Goal: Information Seeking & Learning: Find specific fact

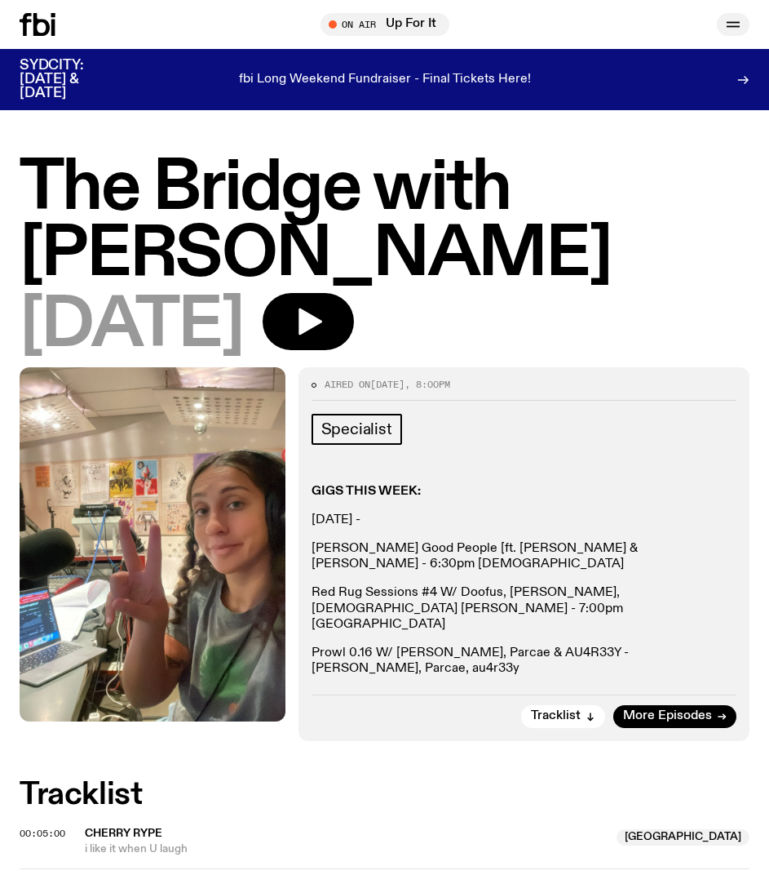
click at [726, 28] on icon "button" at bounding box center [734, 25] width 20 height 20
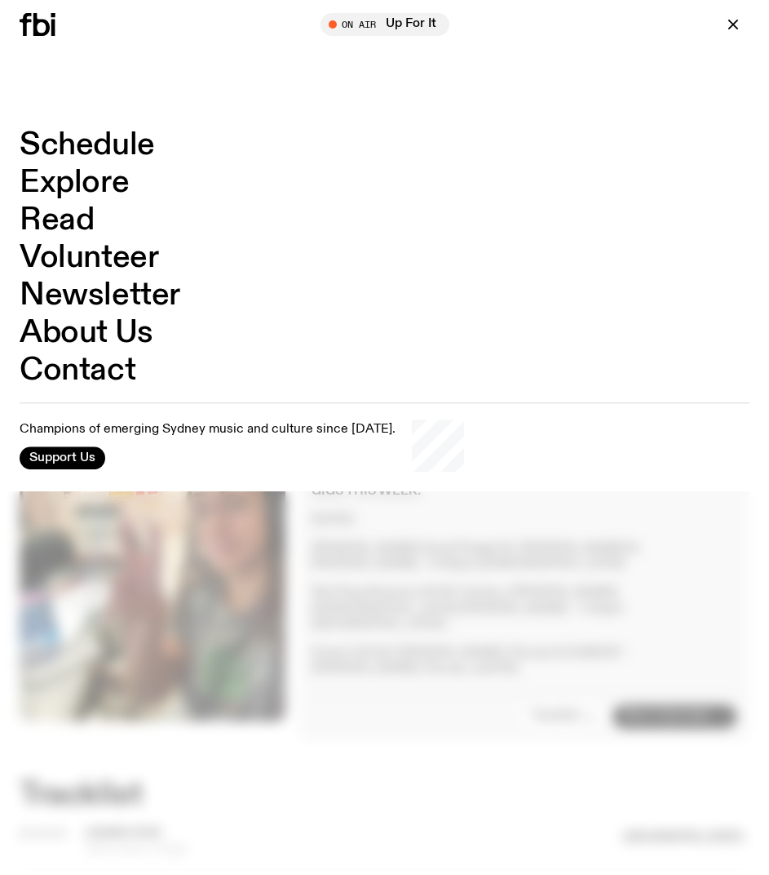
click at [26, 24] on icon at bounding box center [25, 24] width 11 height 23
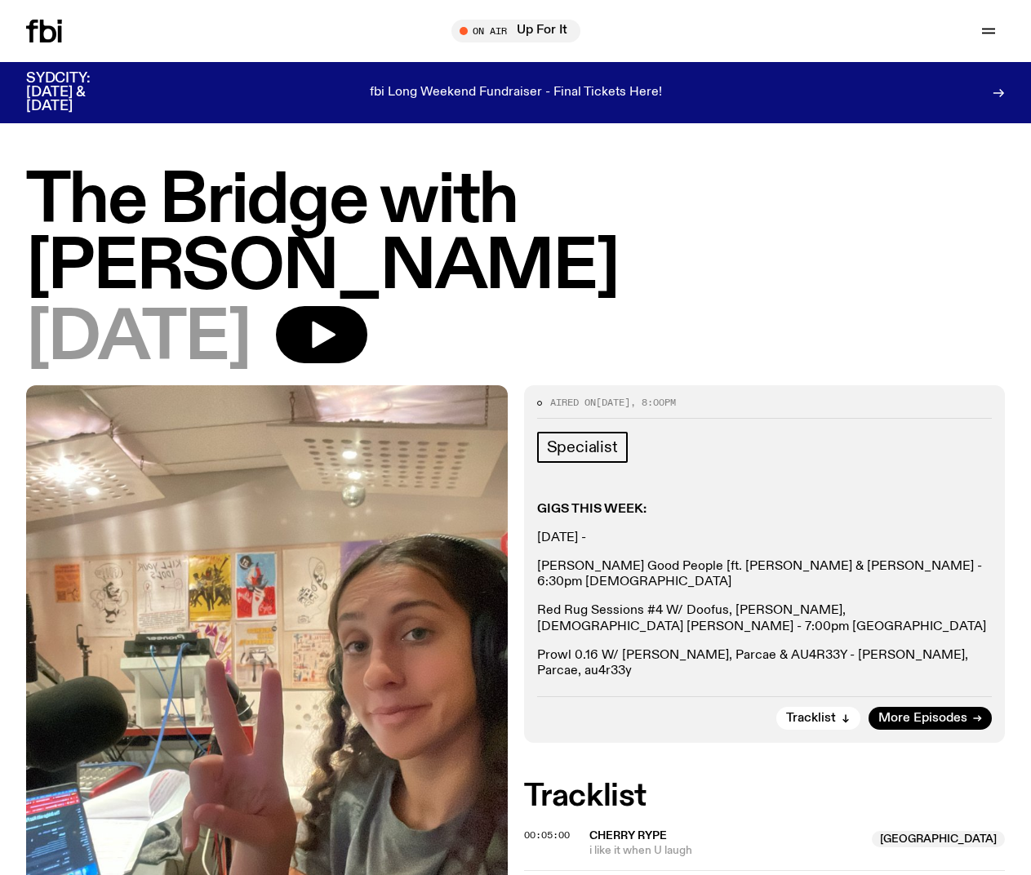
click at [3, 184] on div "The Bridge with Kez Finn 25.09.25" at bounding box center [515, 277] width 1031 height 216
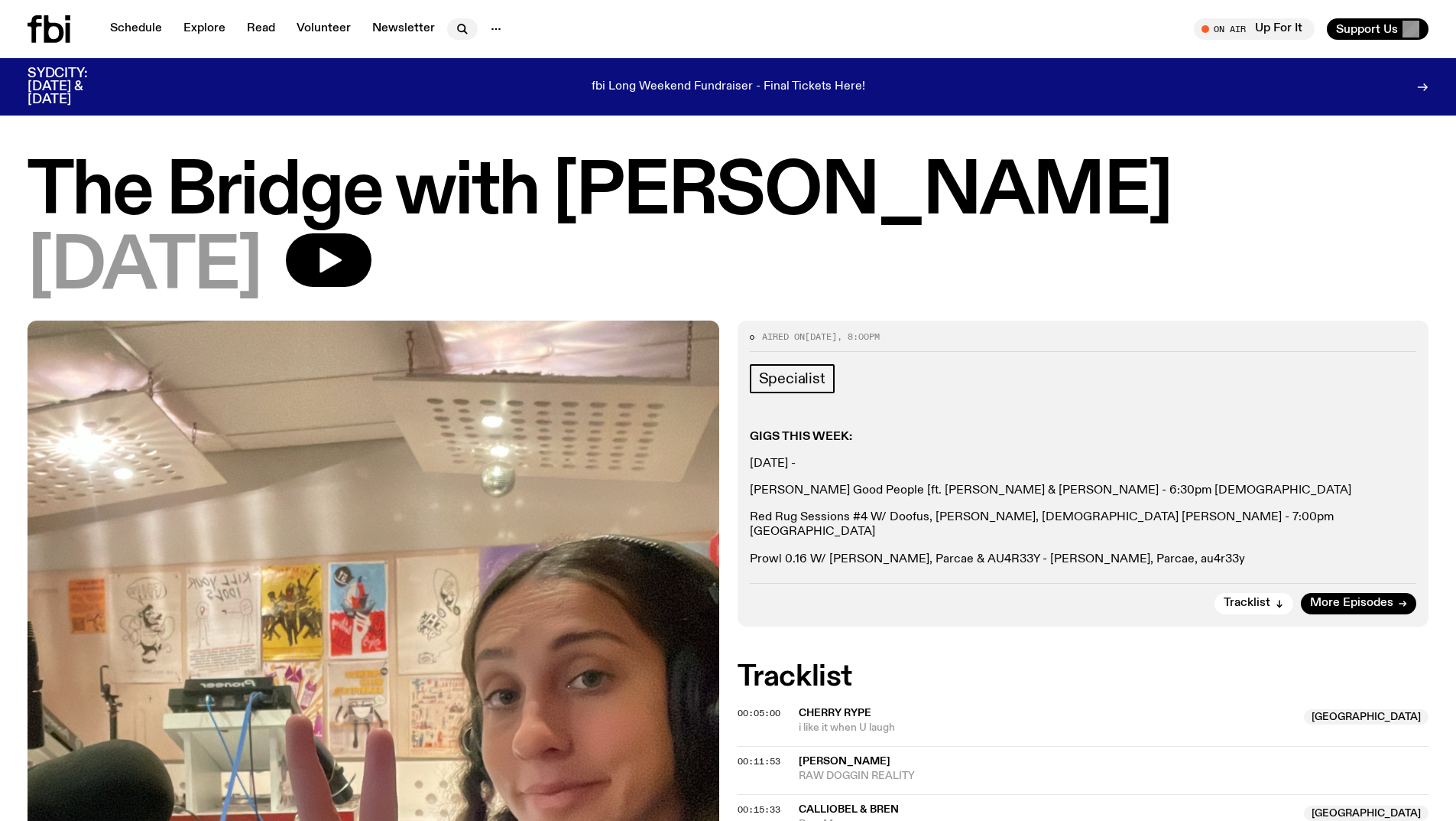
click at [458, 25] on icon "button" at bounding box center [461, 27] width 7 height 7
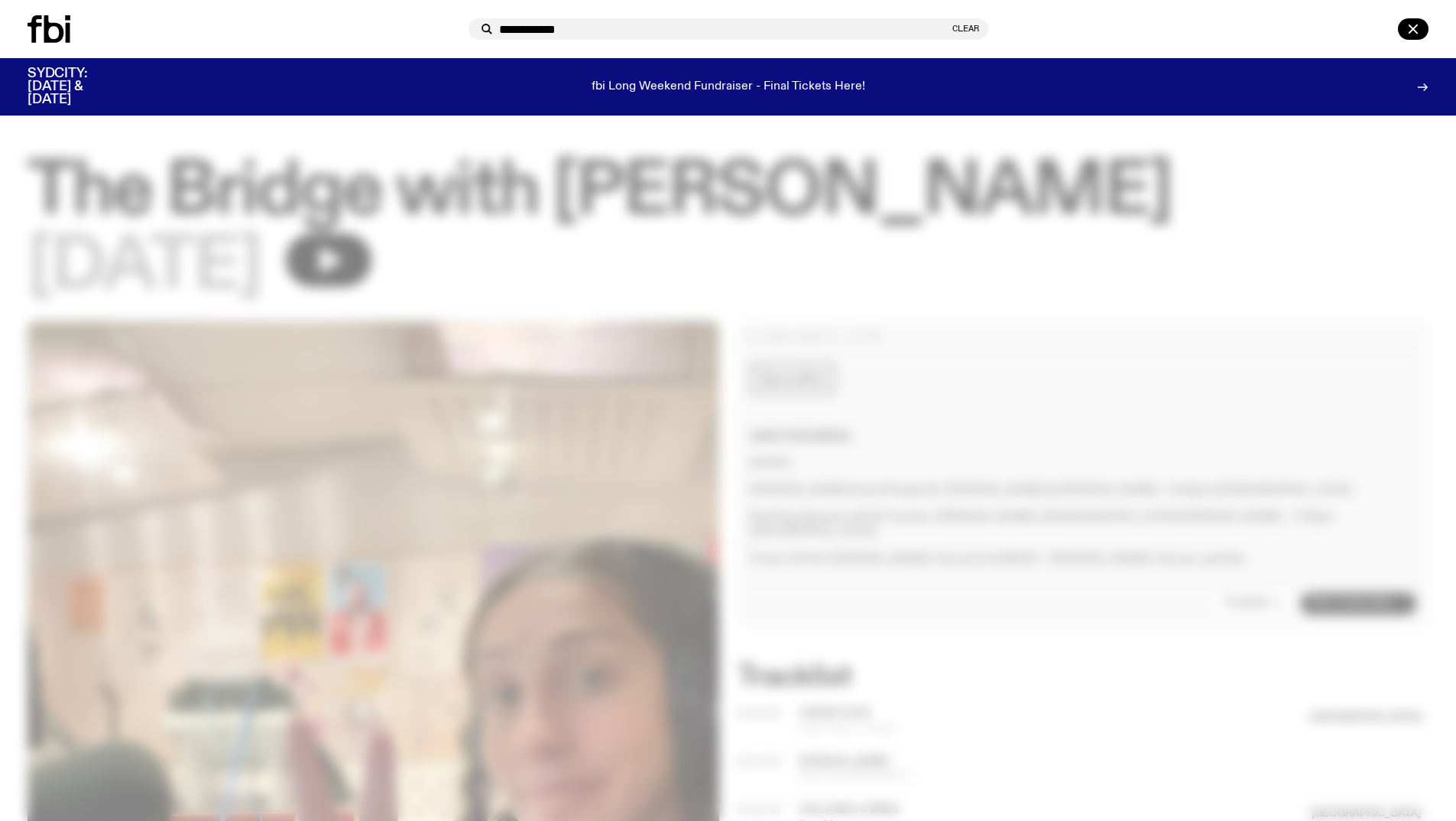
type input "**********"
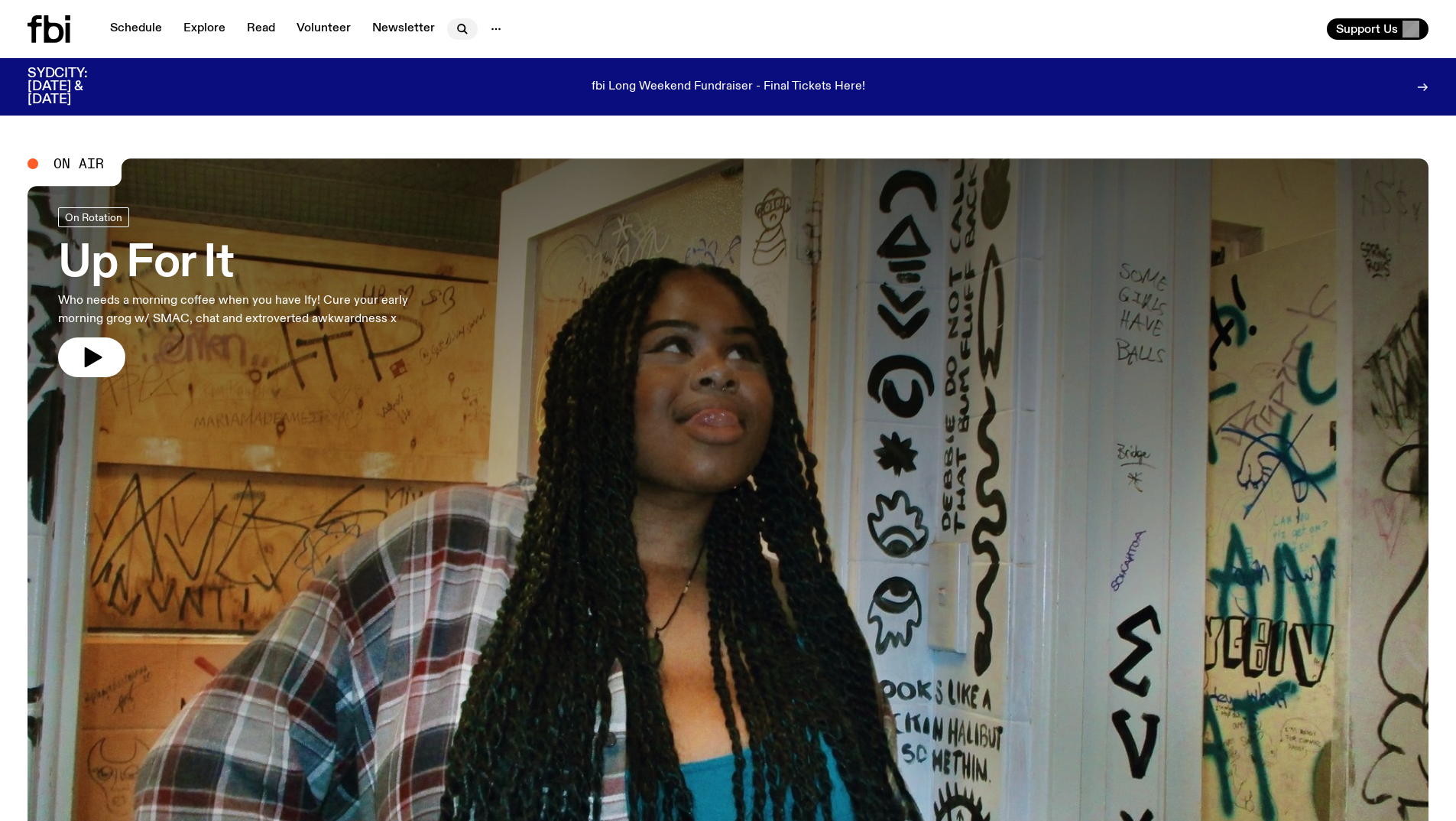
click at [455, 26] on icon "button" at bounding box center [463, 29] width 19 height 19
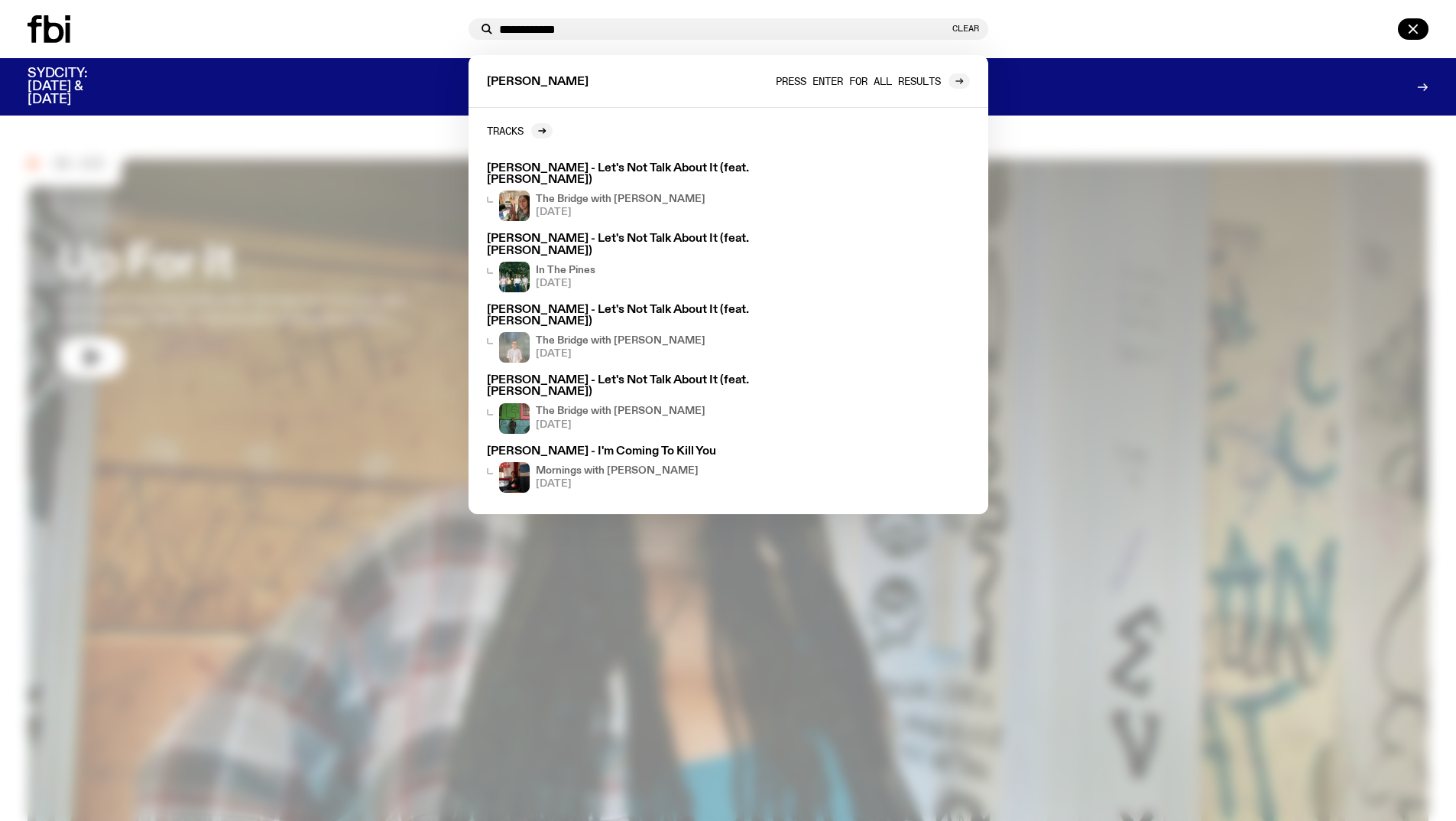
type input "**********"
click at [721, 80] on div at bounding box center [959, 81] width 22 height 15
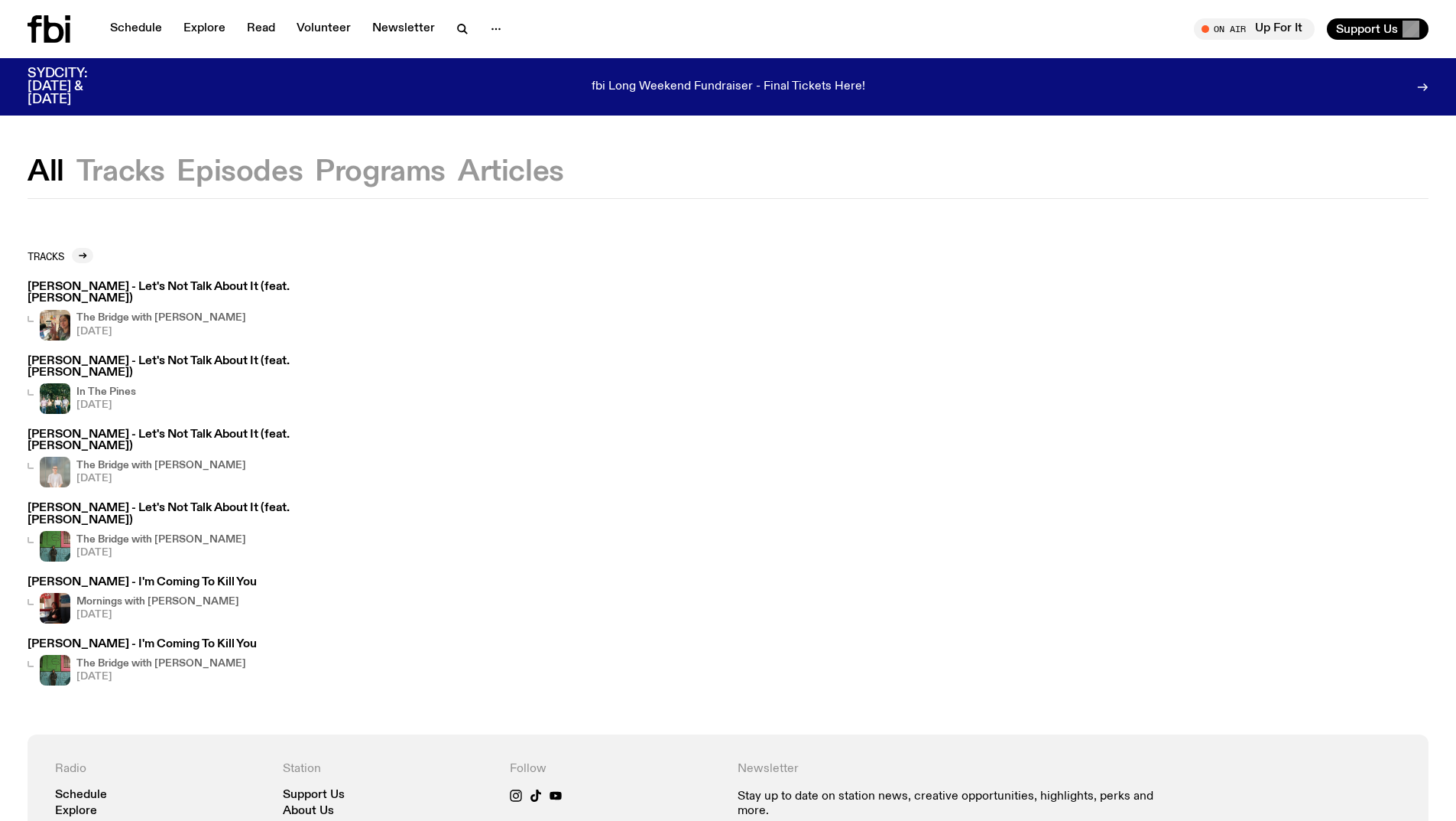
click at [119, 188] on div "All Tracks Episodes Programs Articles" at bounding box center [728, 178] width 1456 height 39
click at [132, 172] on button "Tracks" at bounding box center [121, 172] width 89 height 27
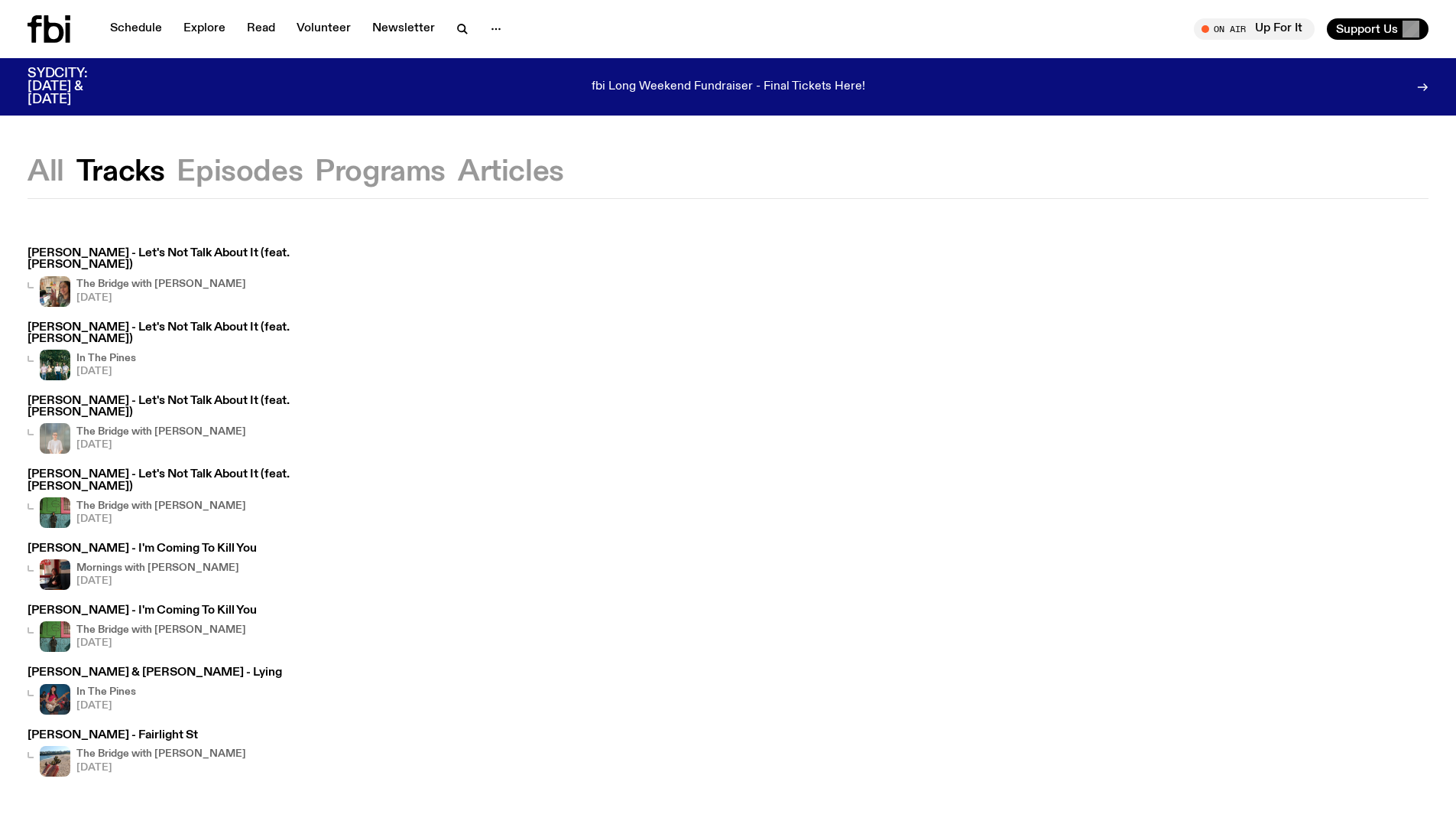
click at [220, 173] on button "Episodes" at bounding box center [239, 172] width 126 height 27
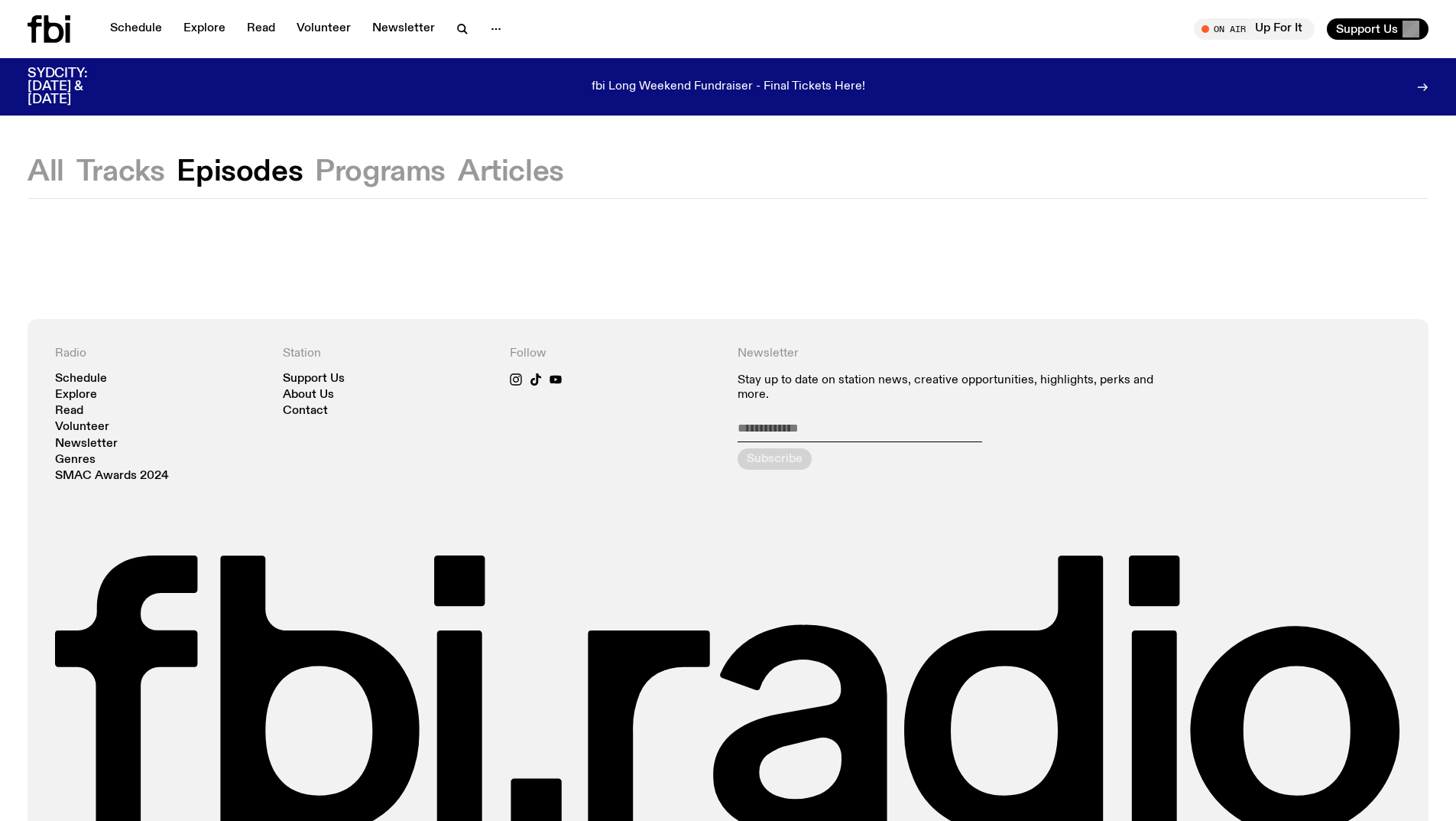
click at [146, 173] on button "Tracks" at bounding box center [121, 172] width 89 height 27
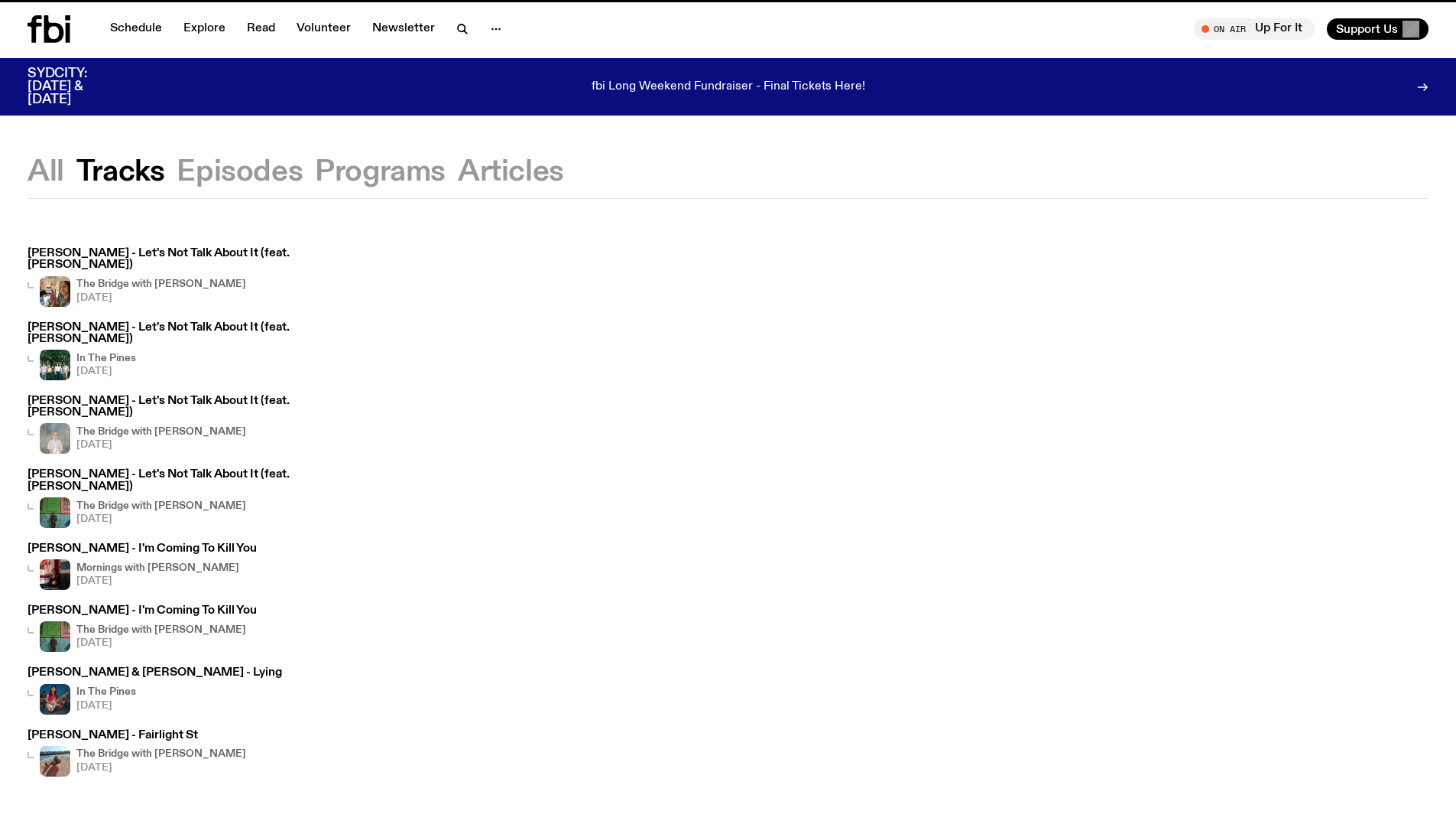
click at [379, 188] on div "All Tracks Episodes Programs Articles" at bounding box center [728, 178] width 1456 height 39
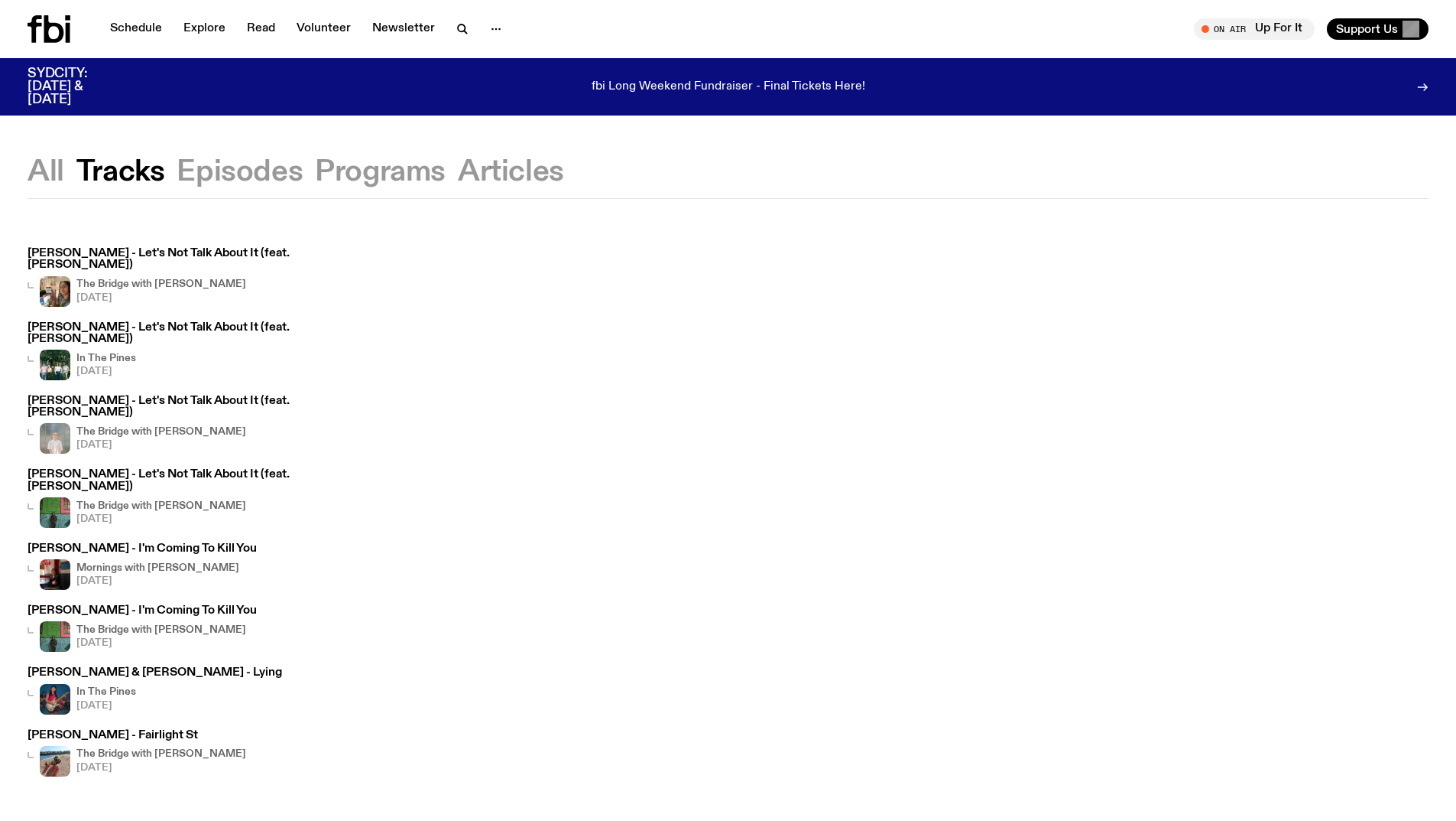
click at [392, 181] on button "Programs" at bounding box center [380, 172] width 131 height 27
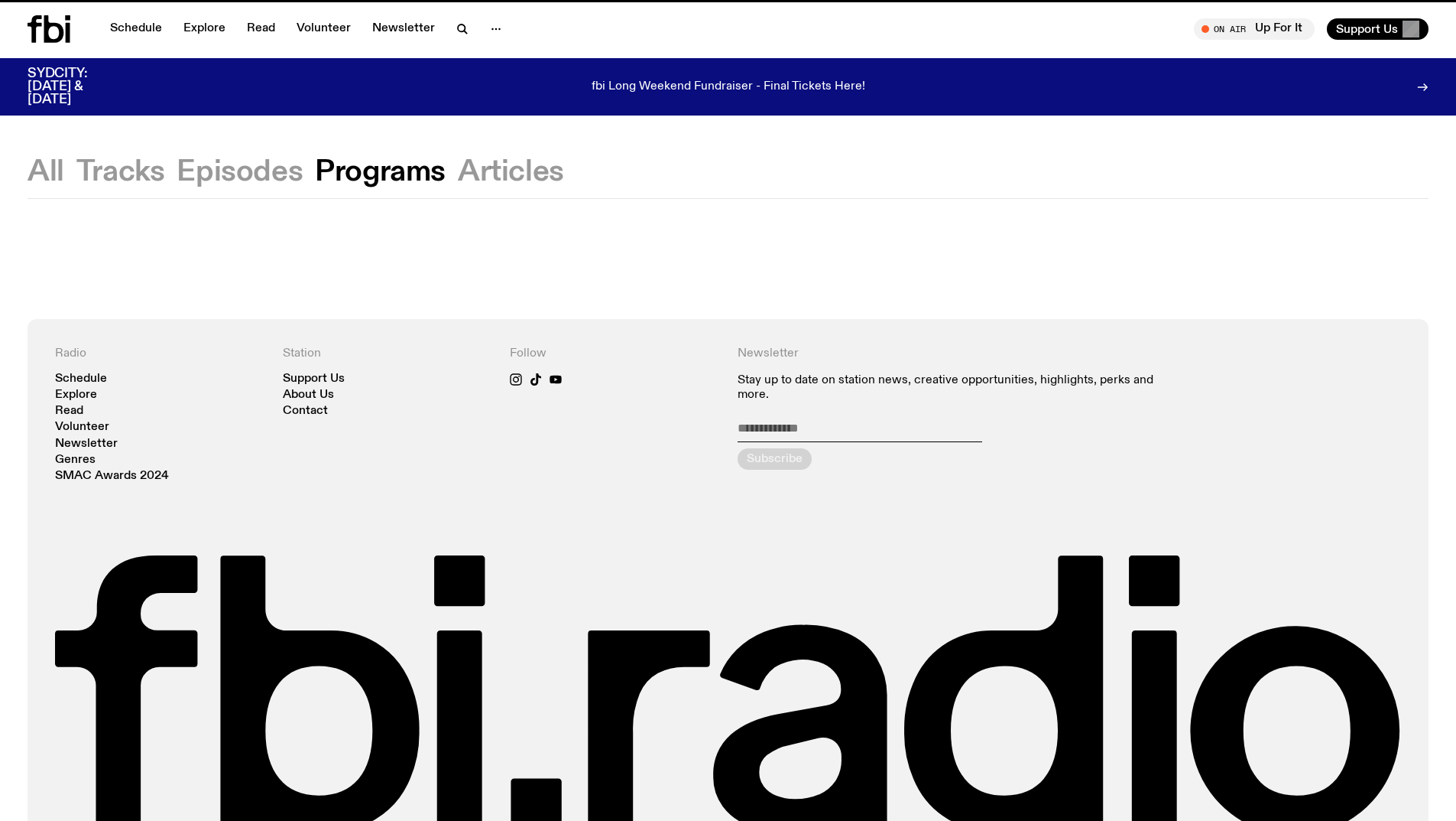
click at [487, 177] on button "Articles" at bounding box center [511, 172] width 106 height 27
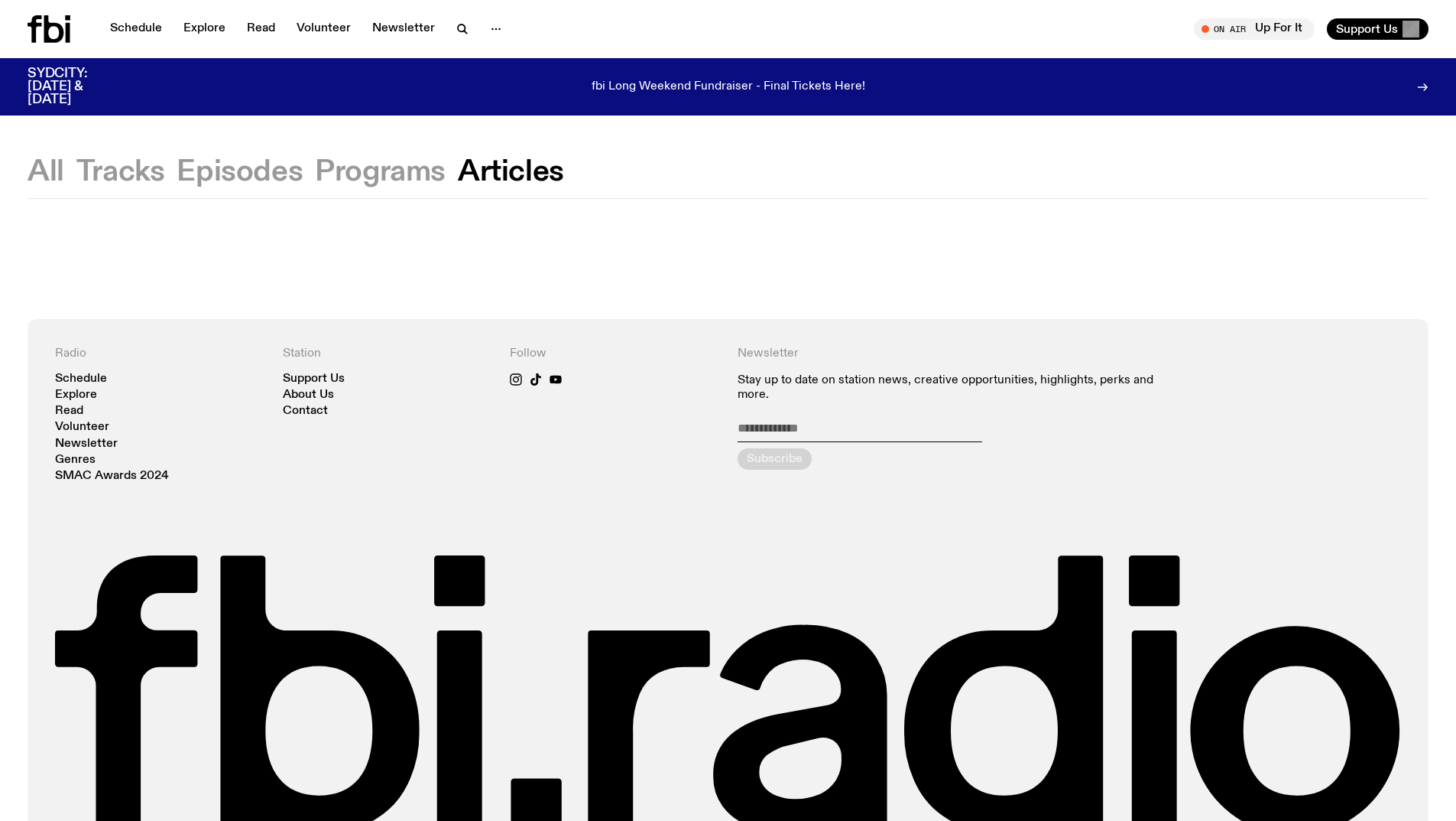
click at [25, 159] on div "All Tracks Episodes Programs Articles" at bounding box center [728, 178] width 1456 height 39
click at [36, 160] on button "All" at bounding box center [45, 172] width 37 height 27
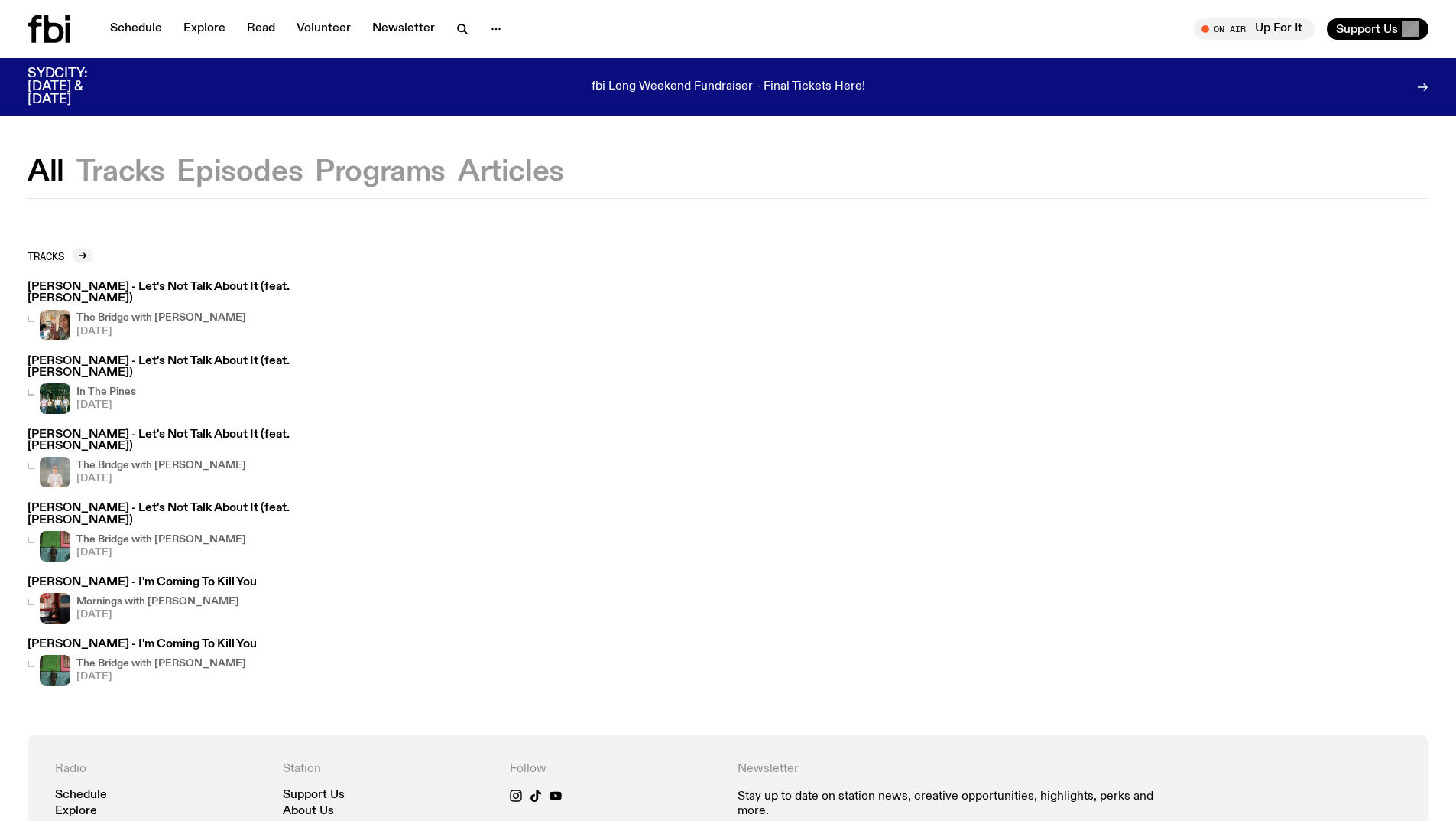
click at [47, 28] on icon at bounding box center [53, 28] width 20 height 27
